Goal: Check status: Check status

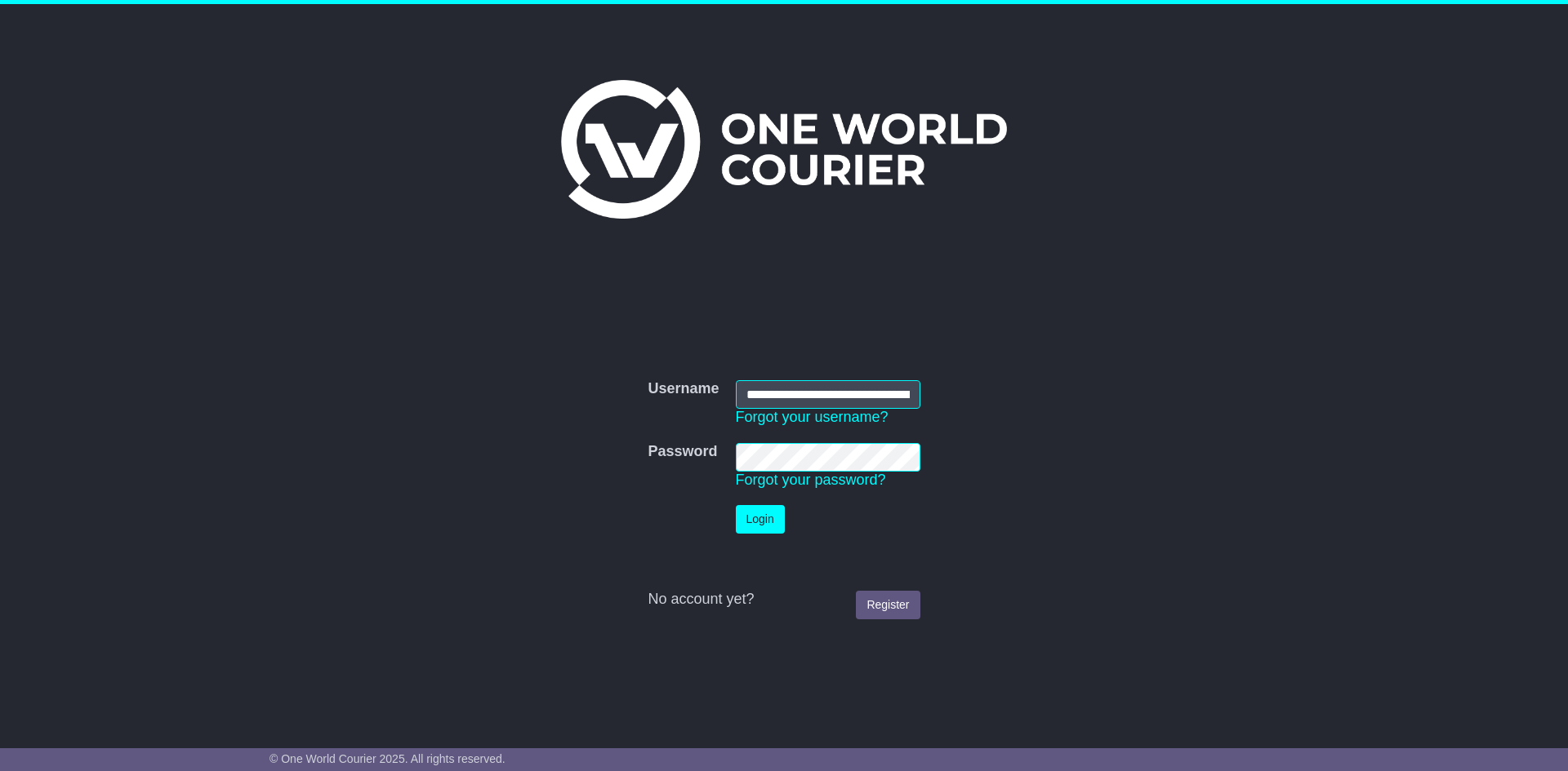
click at [754, 517] on button "Login" at bounding box center [760, 520] width 49 height 29
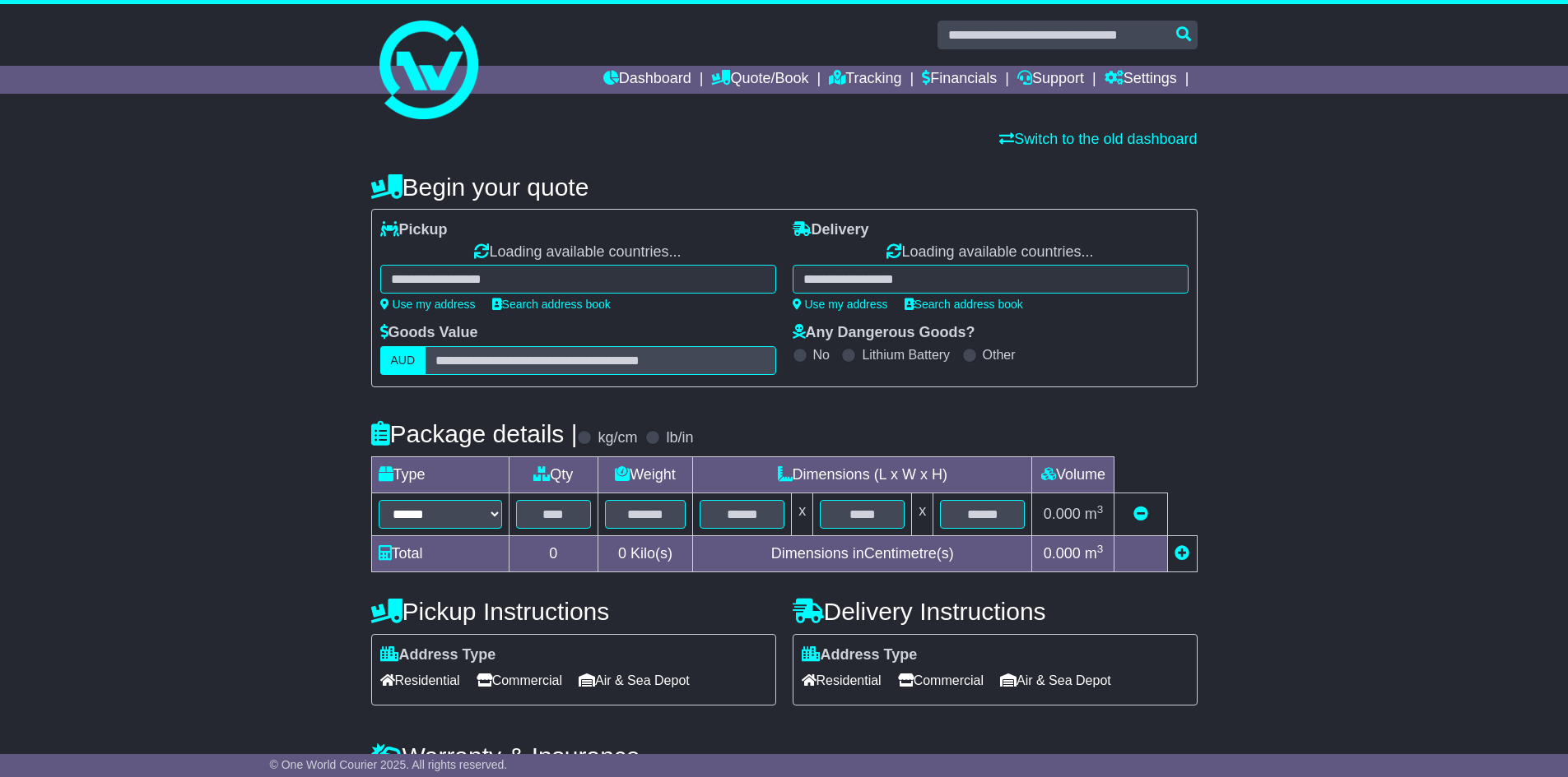
select select "**"
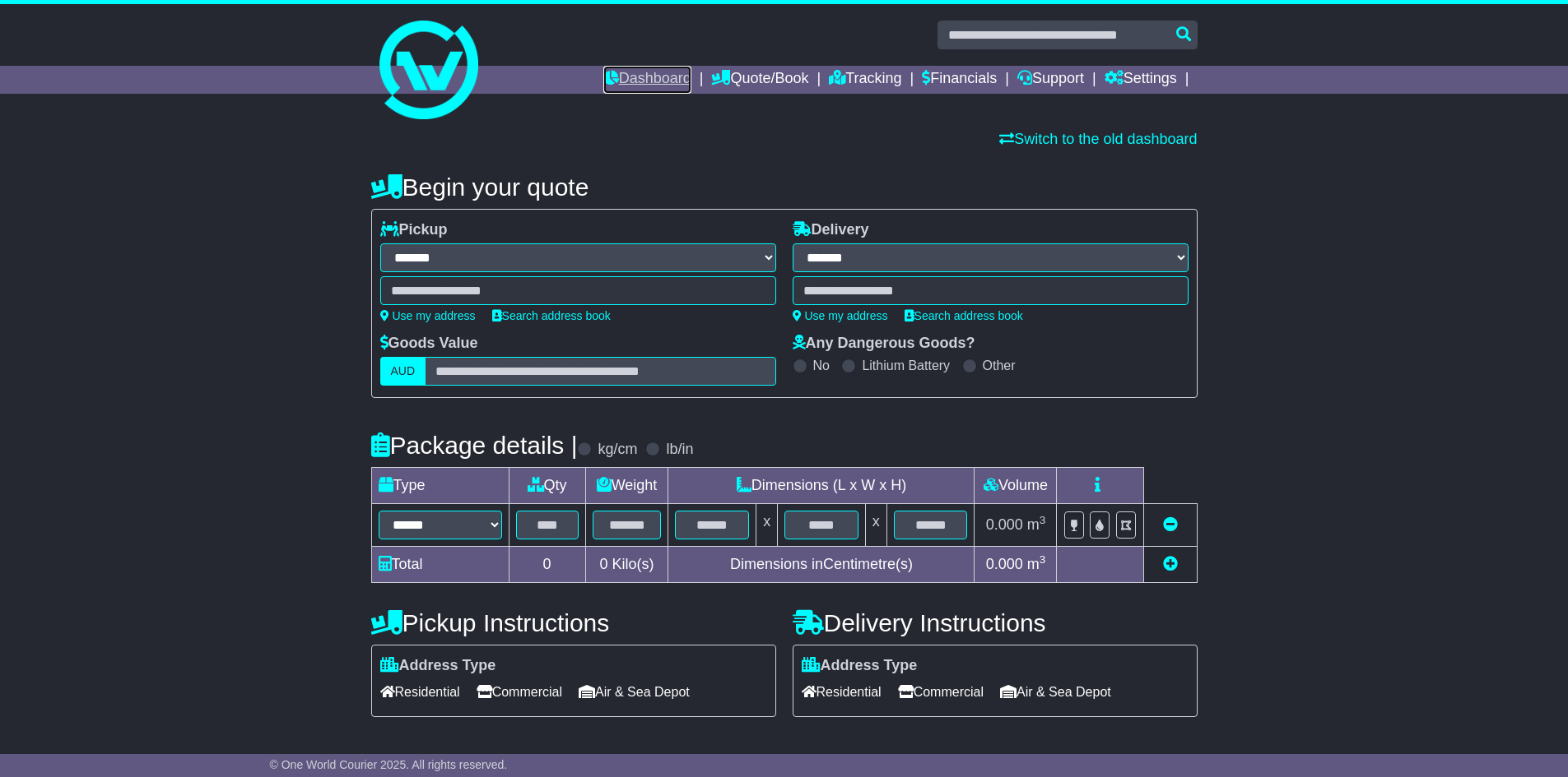
click at [659, 79] on link "Dashboard" at bounding box center [647, 79] width 88 height 28
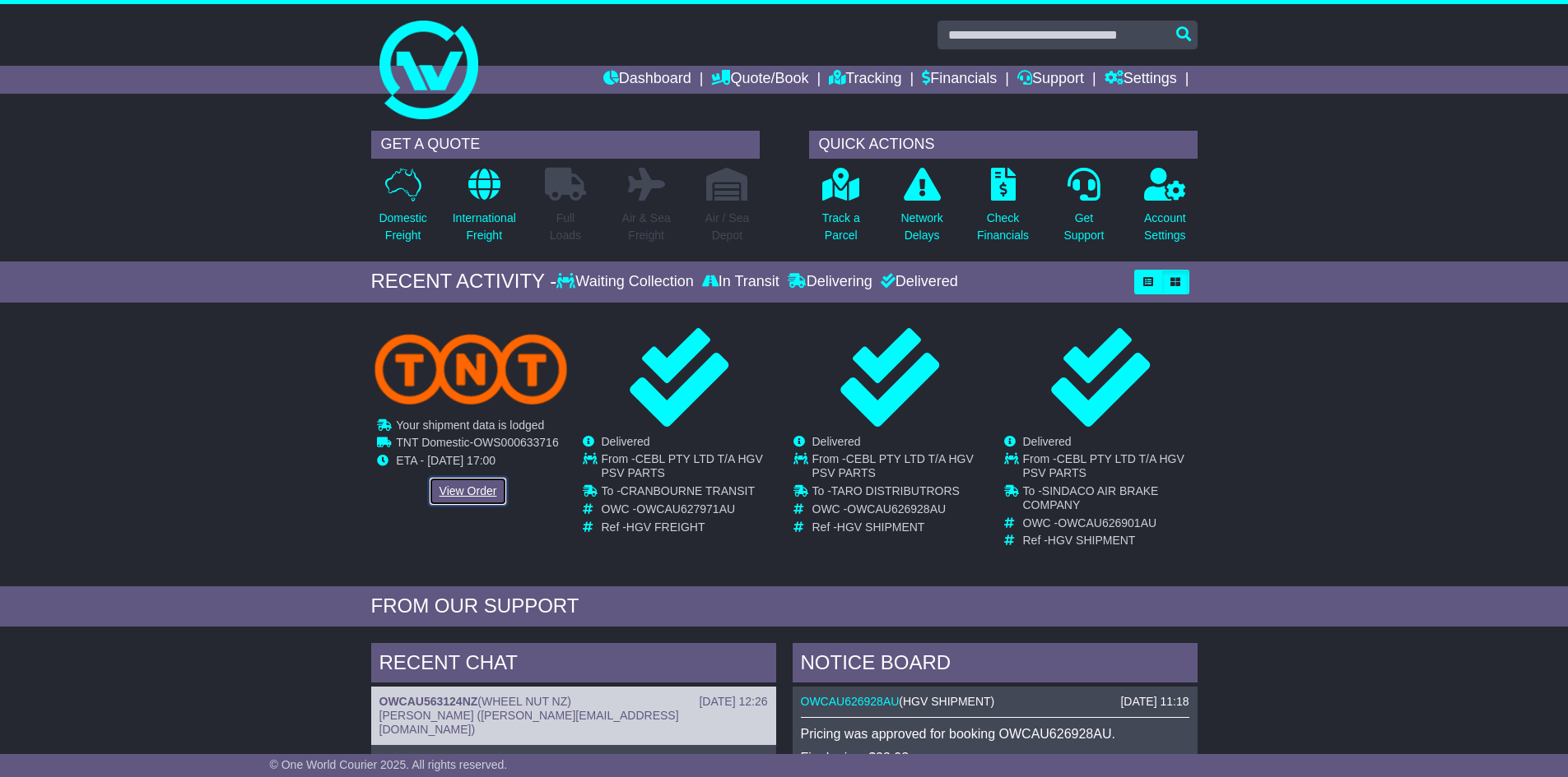
click at [457, 486] on link "View Order" at bounding box center [468, 491] width 79 height 29
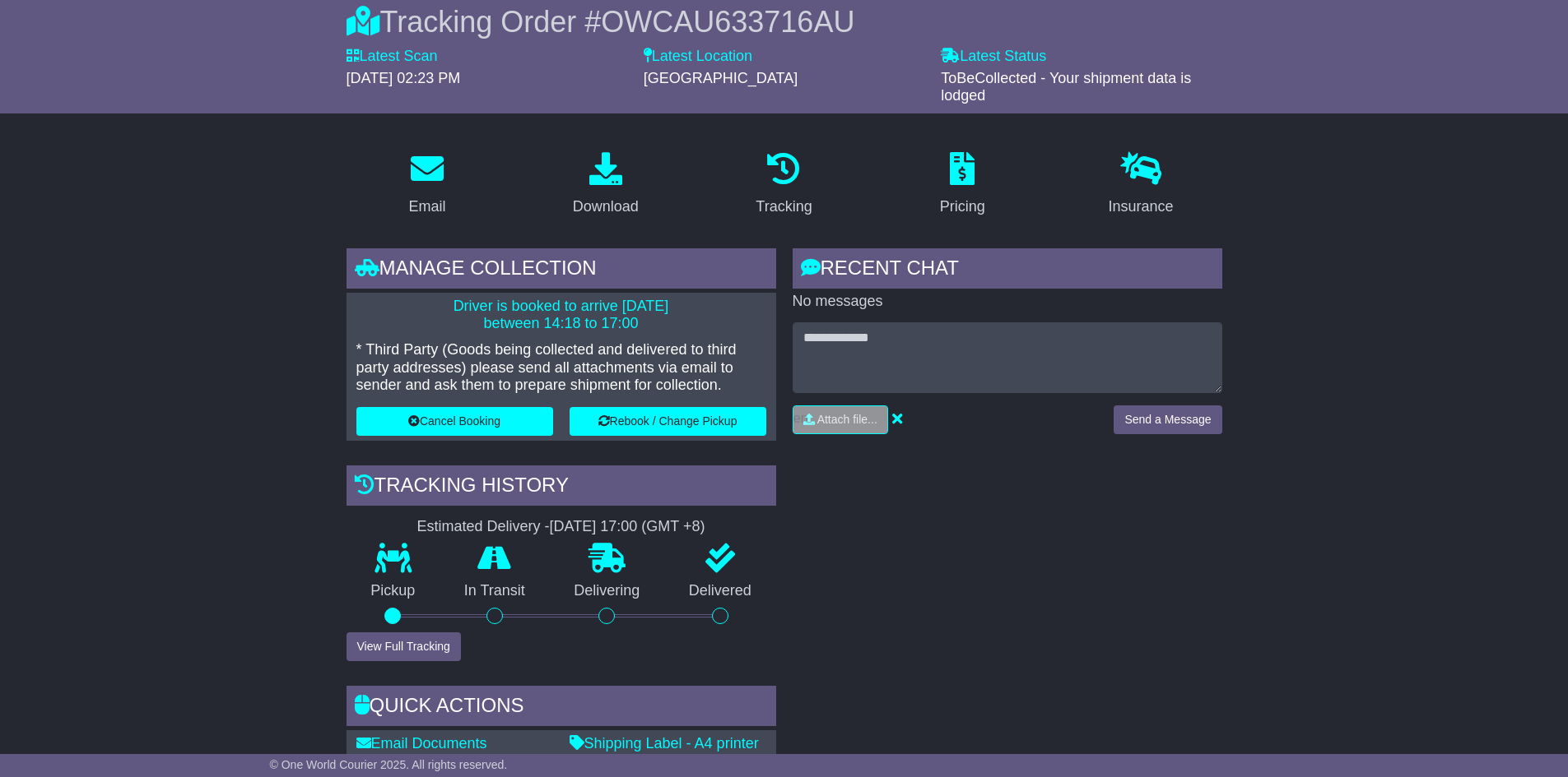
scroll to position [165, 0]
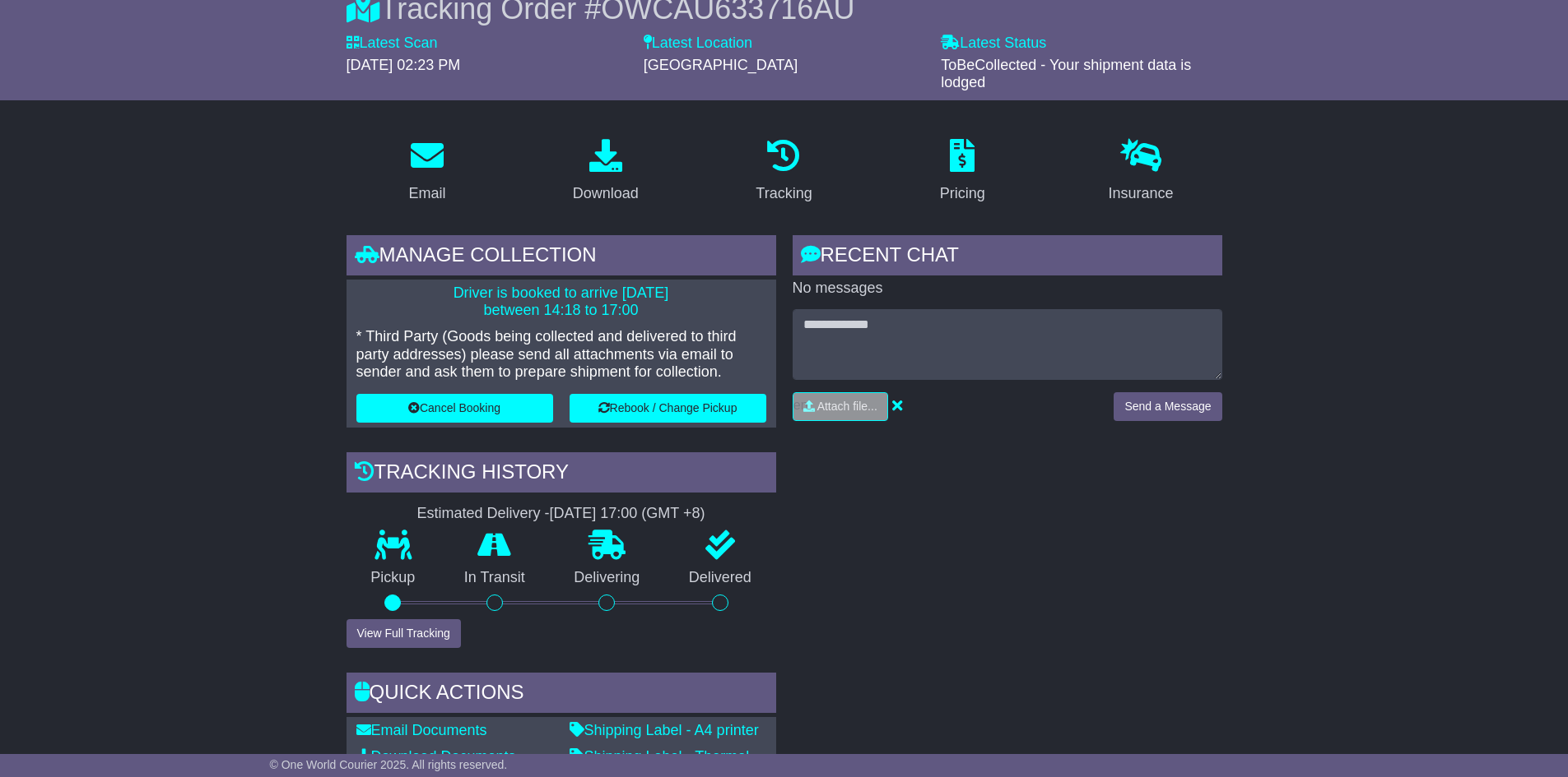
drag, startPoint x: 544, startPoint y: 311, endPoint x: 633, endPoint y: 309, distance: 89.0
click at [633, 309] on p "Driver is booked to arrive [DATE] between 14:18 to 17:00" at bounding box center [561, 302] width 410 height 36
click at [993, 164] on link "Pricing" at bounding box center [962, 172] width 66 height 78
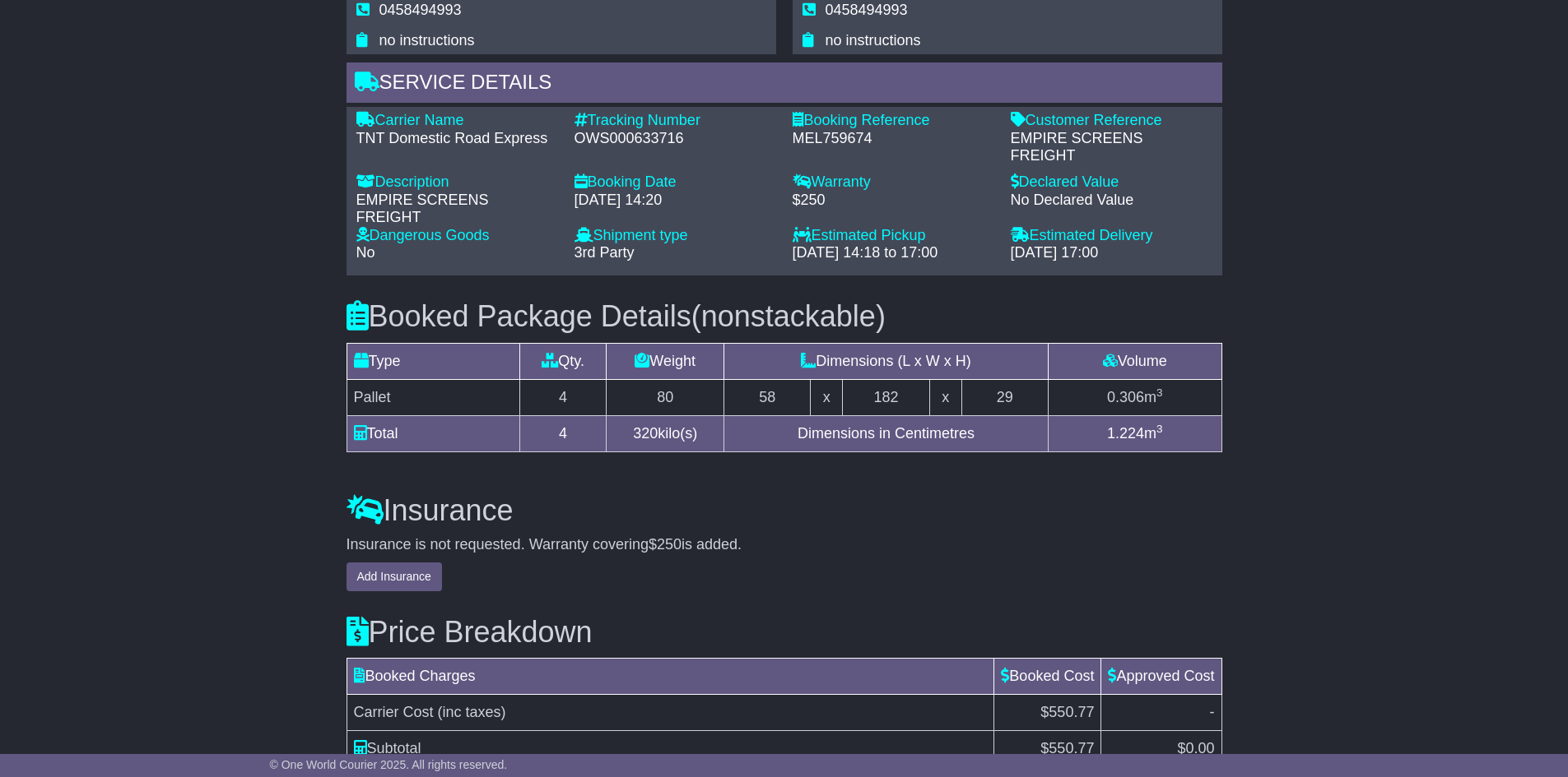
scroll to position [1437, 0]
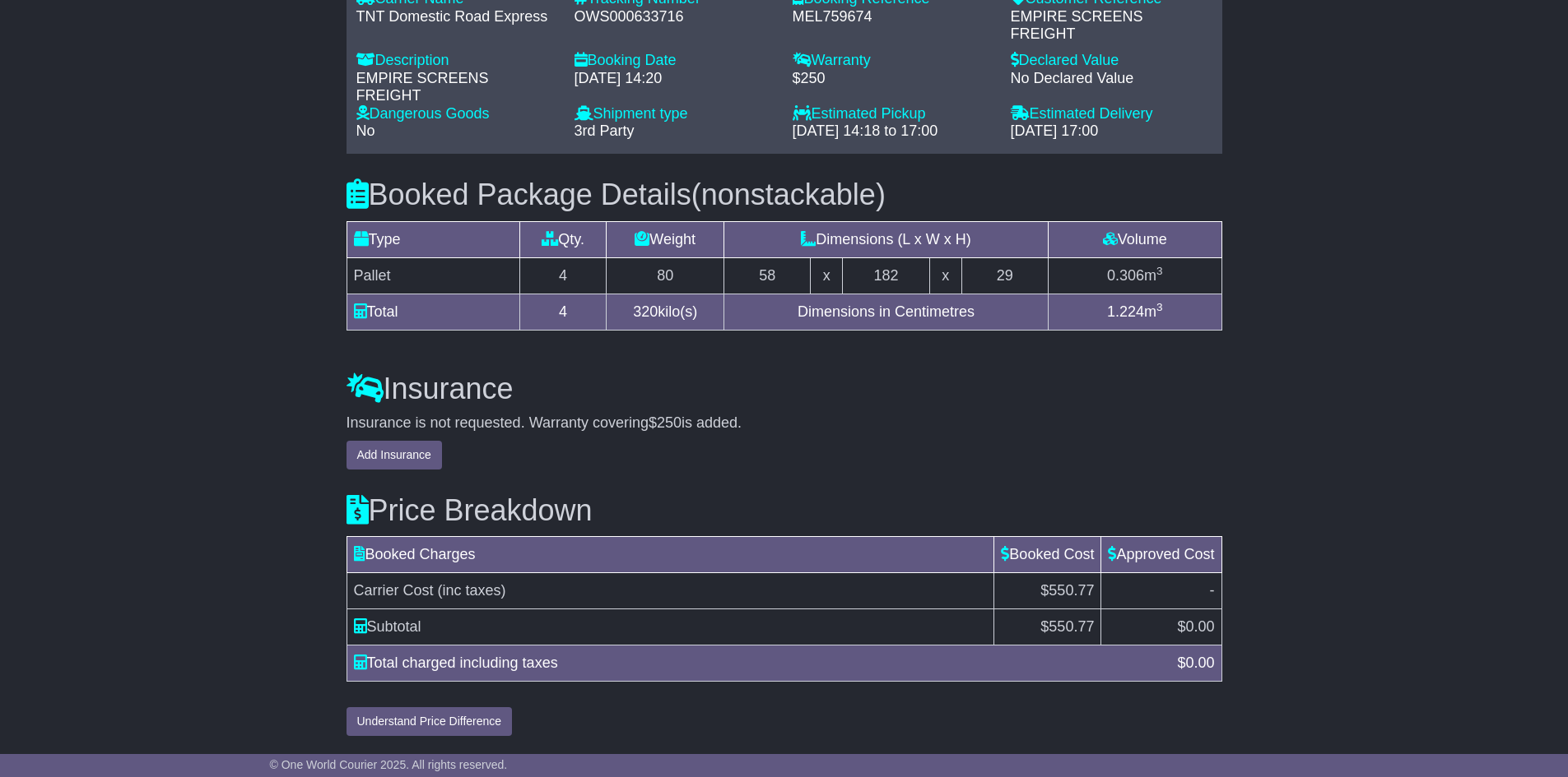
click at [1187, 467] on div "Insurance is not requested. Warranty covering $250 is added. Add Insurance" at bounding box center [784, 441] width 876 height 55
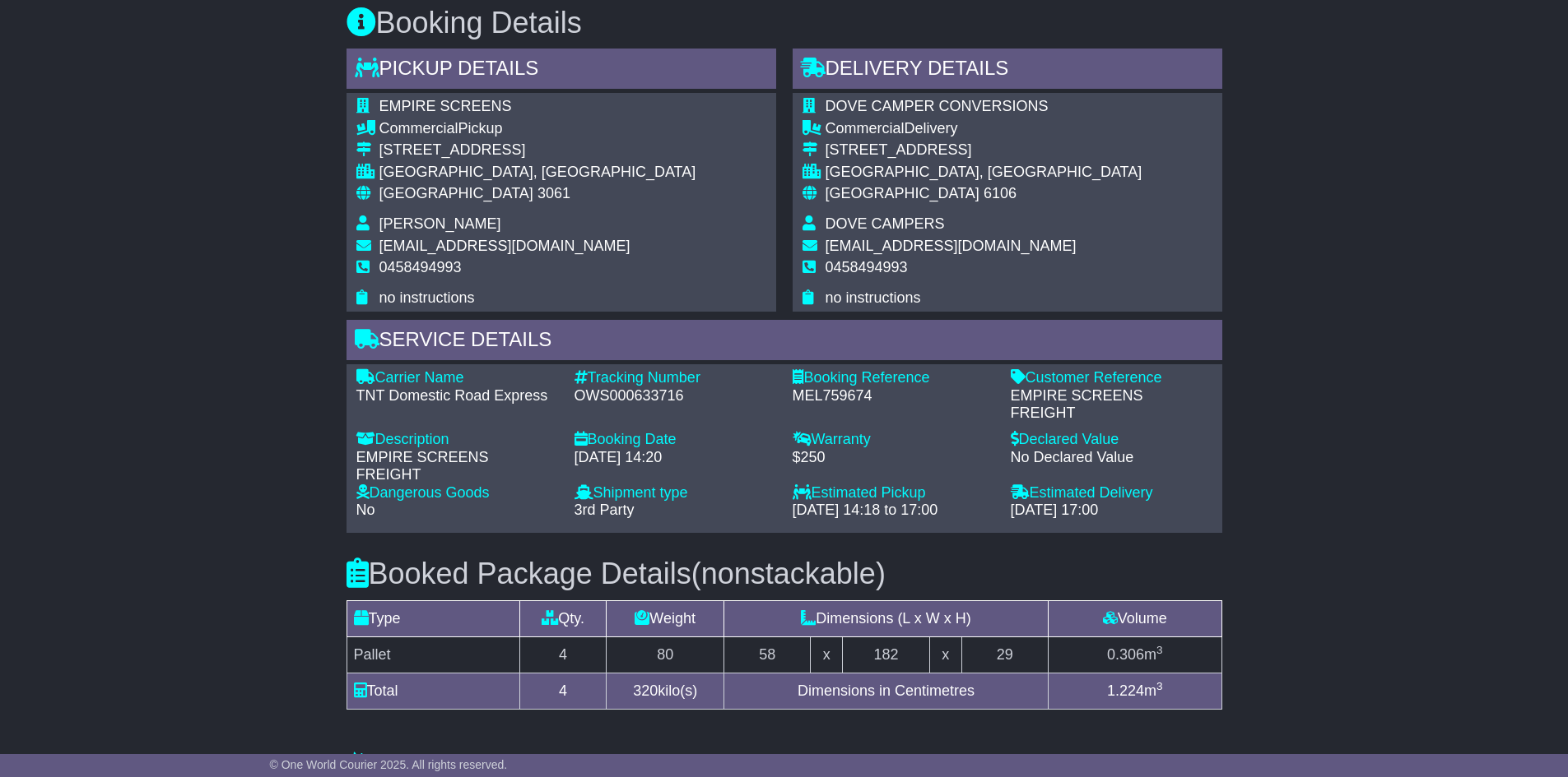
scroll to position [1026, 0]
